Goal: Communication & Community: Answer question/provide support

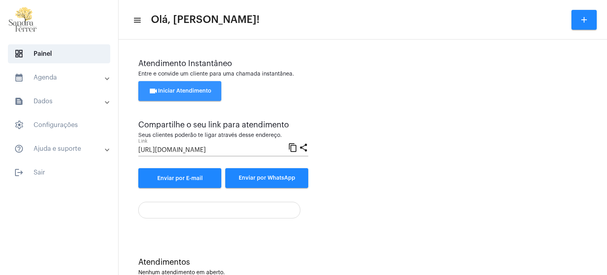
click at [180, 90] on span "videocam Iniciar Atendimento" at bounding box center [180, 91] width 63 height 6
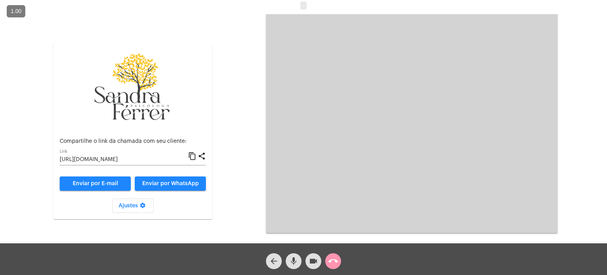
click at [191, 155] on mat-icon "content_copy" at bounding box center [192, 155] width 8 height 9
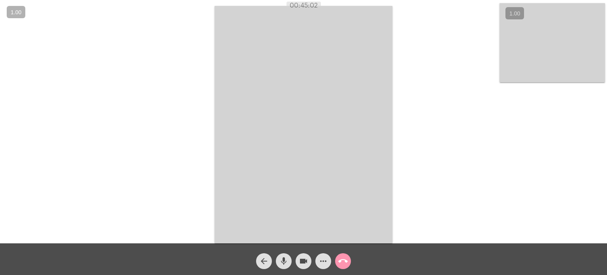
click at [324, 259] on mat-icon "more_horiz" at bounding box center [322, 260] width 9 height 9
click at [286, 262] on mat-icon "mic" at bounding box center [283, 260] width 9 height 9
click at [301, 260] on mat-icon "videocam" at bounding box center [303, 260] width 9 height 9
click at [299, 265] on span "videocam_off" at bounding box center [303, 261] width 9 height 16
drag, startPoint x: 284, startPoint y: 267, endPoint x: 281, endPoint y: 263, distance: 4.5
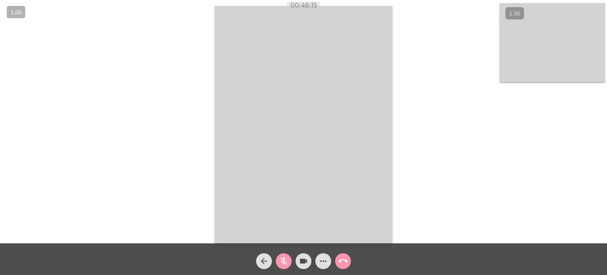
click at [281, 263] on span "mic_off" at bounding box center [283, 261] width 9 height 16
click at [344, 261] on mat-icon "call_end" at bounding box center [342, 260] width 9 height 9
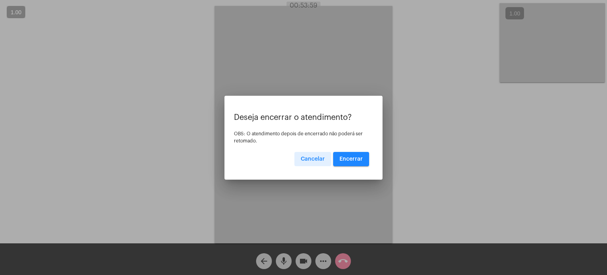
click at [355, 155] on button "Encerrar" at bounding box center [351, 159] width 36 height 14
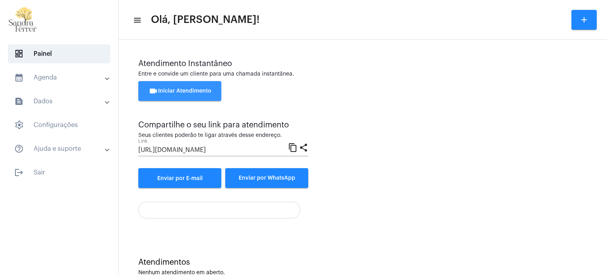
click at [198, 94] on button "videocam Iniciar Atendimento" at bounding box center [179, 91] width 83 height 20
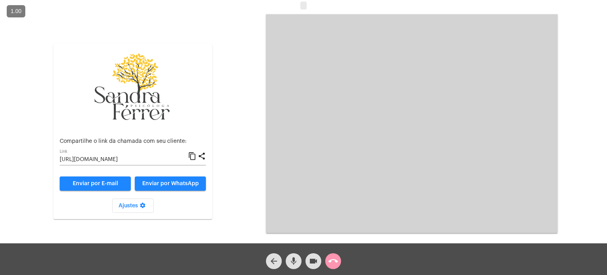
click at [194, 156] on mat-icon "content_copy" at bounding box center [192, 155] width 8 height 9
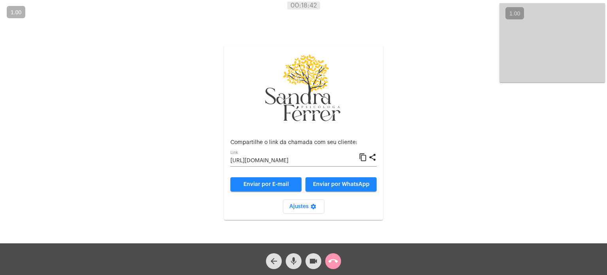
click at [438, 52] on div "Aguardando cliente acessar a chamada Ajustes settings Compartilhe o link da cha…" at bounding box center [303, 123] width 605 height 243
click at [337, 258] on mat-icon "call_end" at bounding box center [332, 260] width 9 height 9
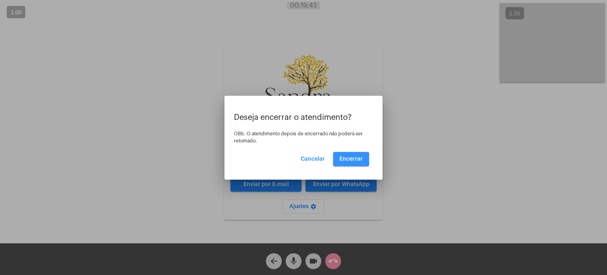
click at [359, 154] on button "Encerrar" at bounding box center [351, 159] width 36 height 14
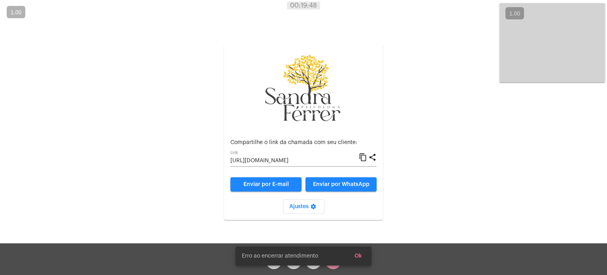
click at [361, 159] on mat-icon "content_copy" at bounding box center [363, 156] width 8 height 9
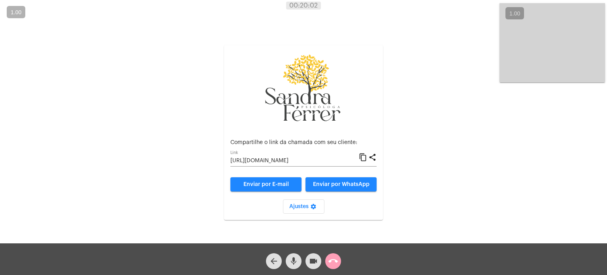
click at [331, 264] on mat-icon "call_end" at bounding box center [332, 260] width 9 height 9
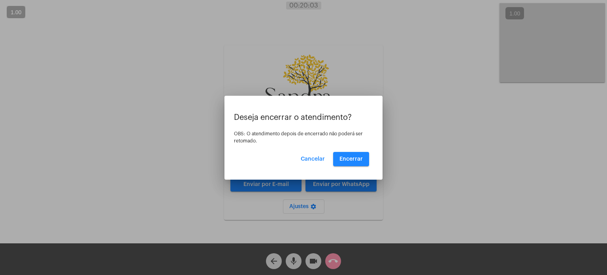
click at [356, 151] on div "Deseja encerrar o atendimento? OBS: O atendimento depois de encerrado não poder…" at bounding box center [303, 139] width 139 height 53
click at [349, 158] on span "Encerrar" at bounding box center [350, 159] width 23 height 6
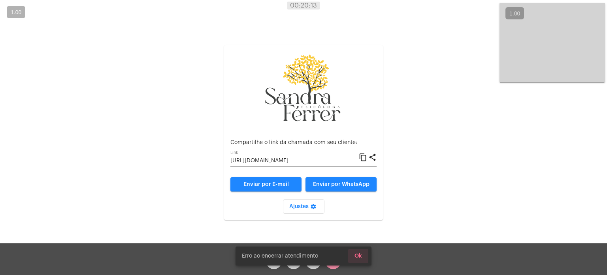
click at [361, 257] on span "Ok" at bounding box center [358, 256] width 8 height 6
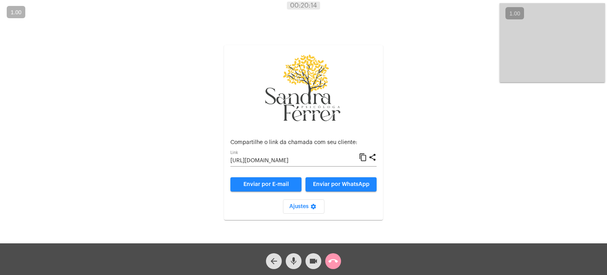
click at [339, 256] on button "call_end" at bounding box center [333, 261] width 16 height 16
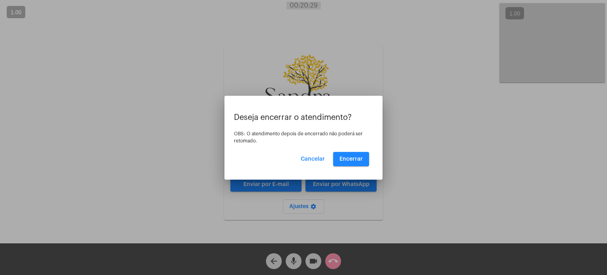
click at [363, 154] on button "Encerrar" at bounding box center [351, 159] width 36 height 14
click at [328, 257] on div at bounding box center [303, 137] width 607 height 275
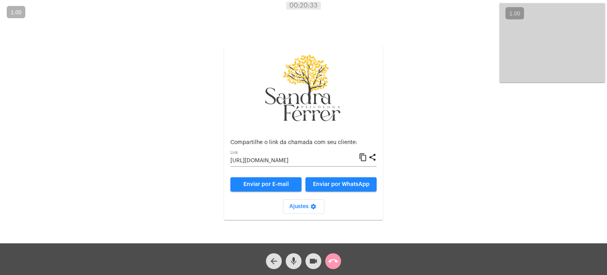
click at [329, 257] on mat-icon "call_end" at bounding box center [332, 260] width 9 height 9
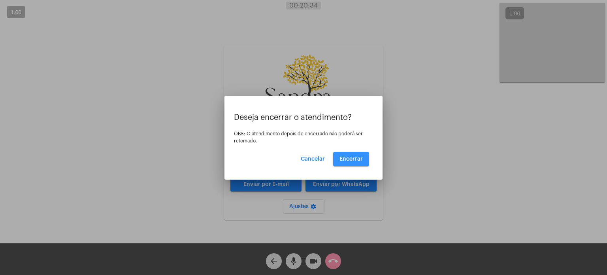
click at [357, 155] on button "Encerrar" at bounding box center [351, 159] width 36 height 14
click at [358, 155] on button "Encerrar" at bounding box center [351, 159] width 36 height 14
click at [331, 263] on div at bounding box center [303, 137] width 607 height 275
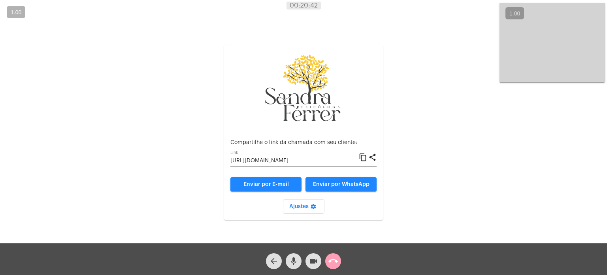
click at [329, 262] on mat-icon "call_end" at bounding box center [332, 260] width 9 height 9
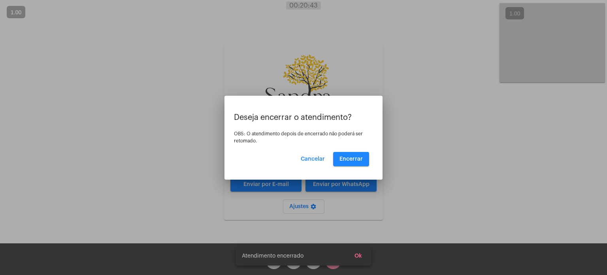
click at [349, 158] on span "Encerrar" at bounding box center [350, 159] width 23 height 6
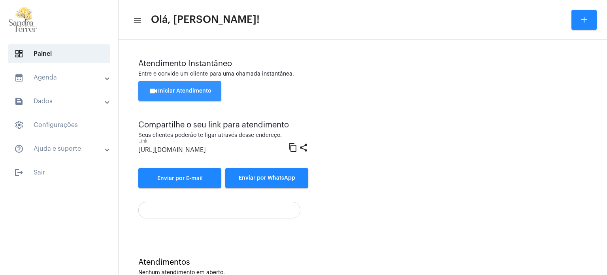
click at [205, 87] on button "videocam Iniciar Atendimento" at bounding box center [179, 91] width 83 height 20
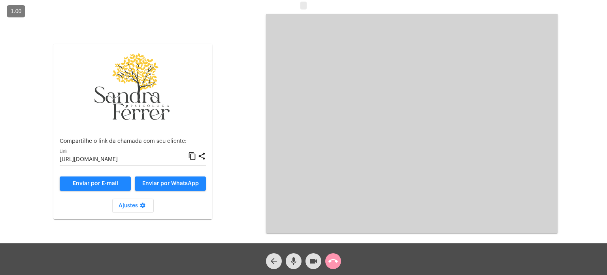
click at [193, 156] on mat-icon "content_copy" at bounding box center [192, 155] width 8 height 9
